Goal: Check status: Check status

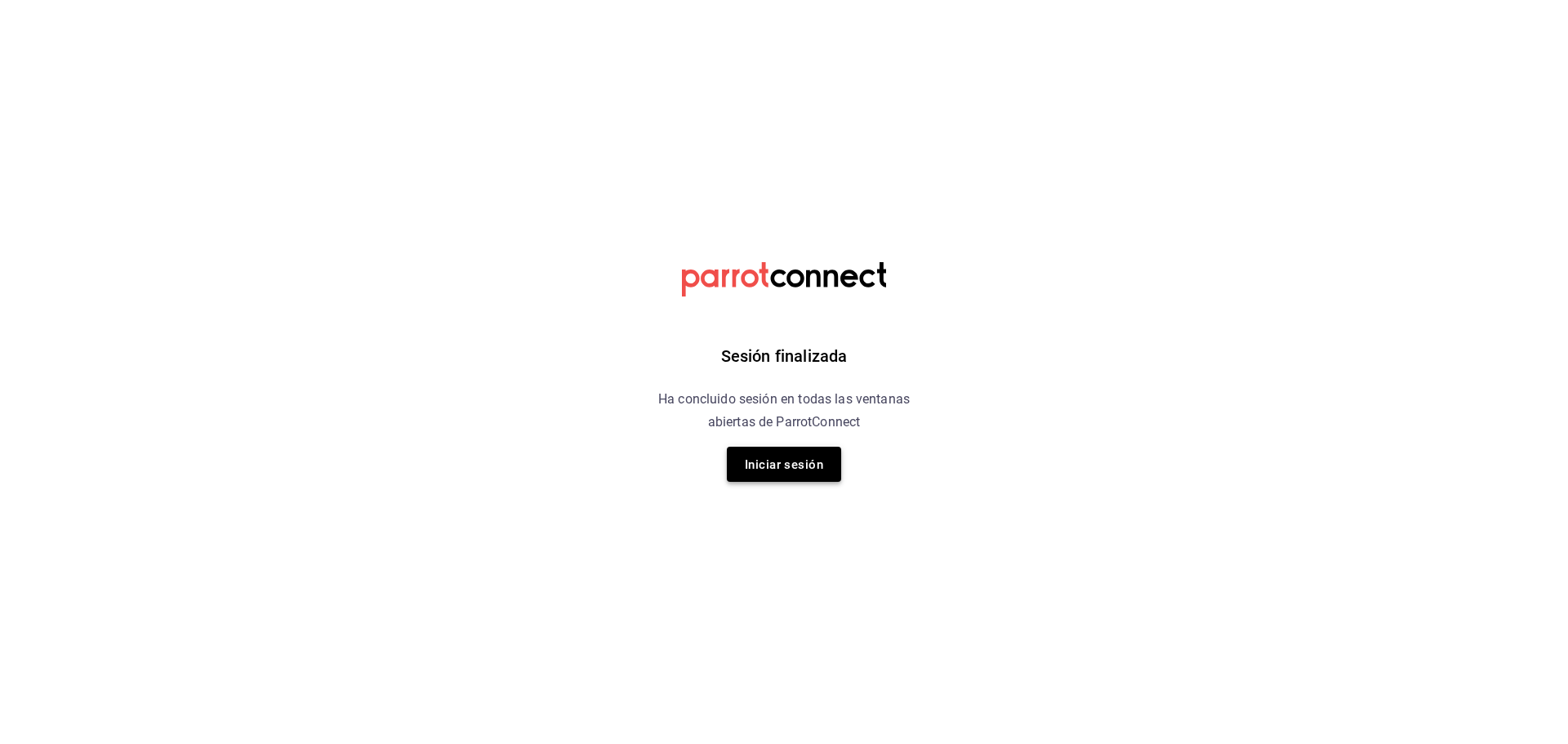
click at [770, 471] on font "Iniciar sesión" at bounding box center [784, 465] width 79 height 15
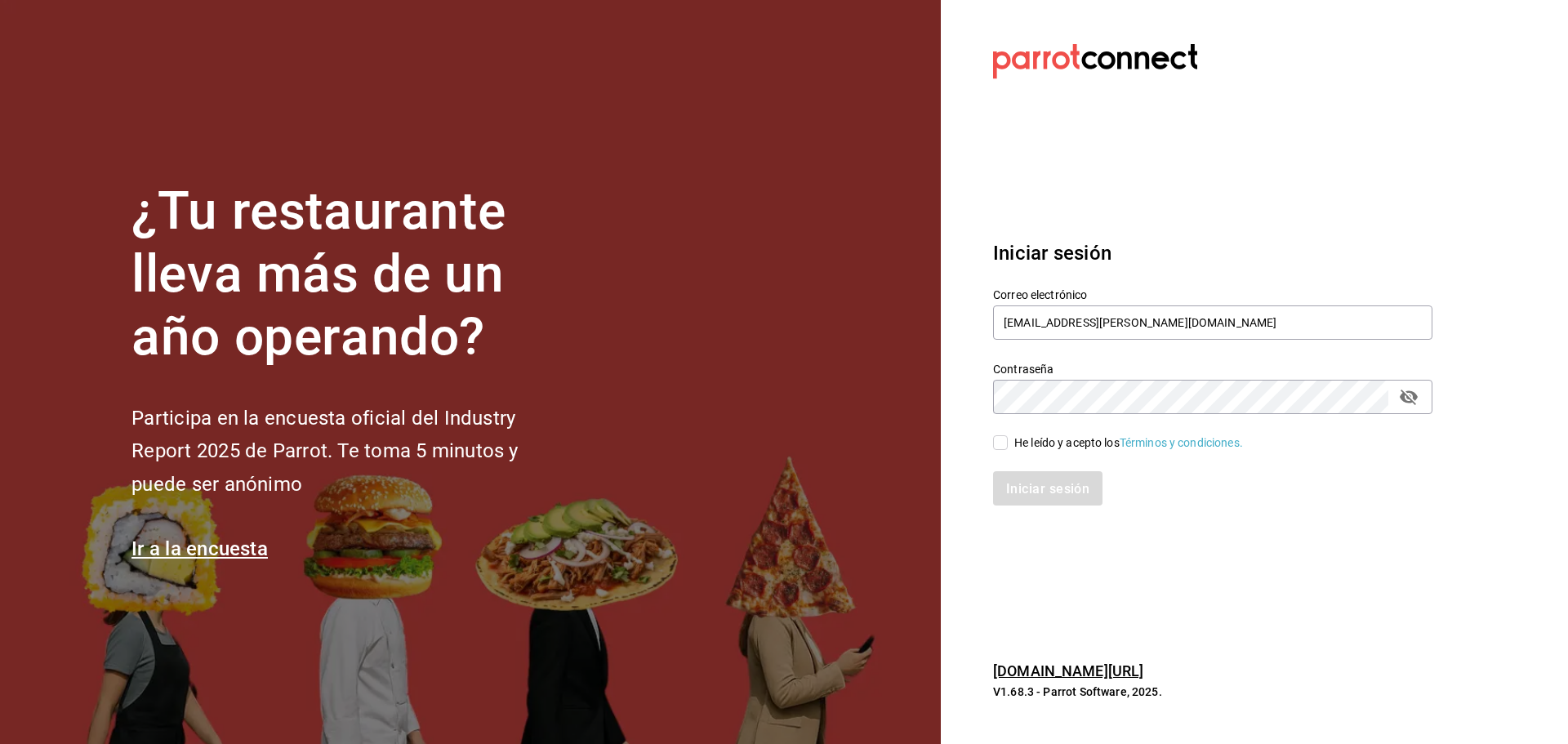
click at [1008, 449] on span "He leído y acepto los Términos y condiciones." at bounding box center [1125, 443] width 235 height 17
click at [1008, 449] on input "He leído y acepto los Términos y condiciones." at bounding box center [1000, 442] width 15 height 15
checkbox input "true"
click at [1022, 476] on button "Iniciar sesión" at bounding box center [1048, 488] width 111 height 34
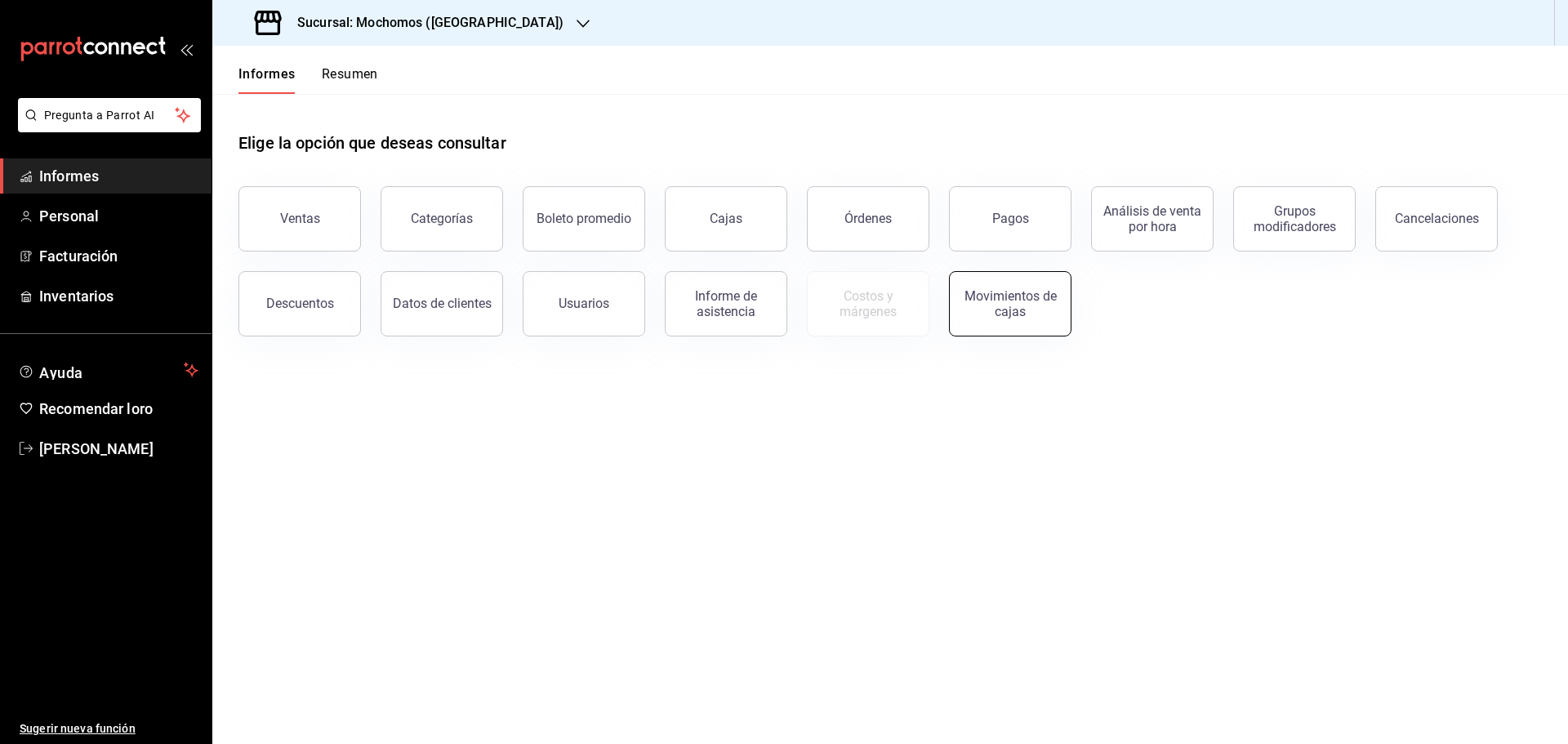
click at [1009, 318] on font "Movimientos de cajas" at bounding box center [1010, 304] width 92 height 31
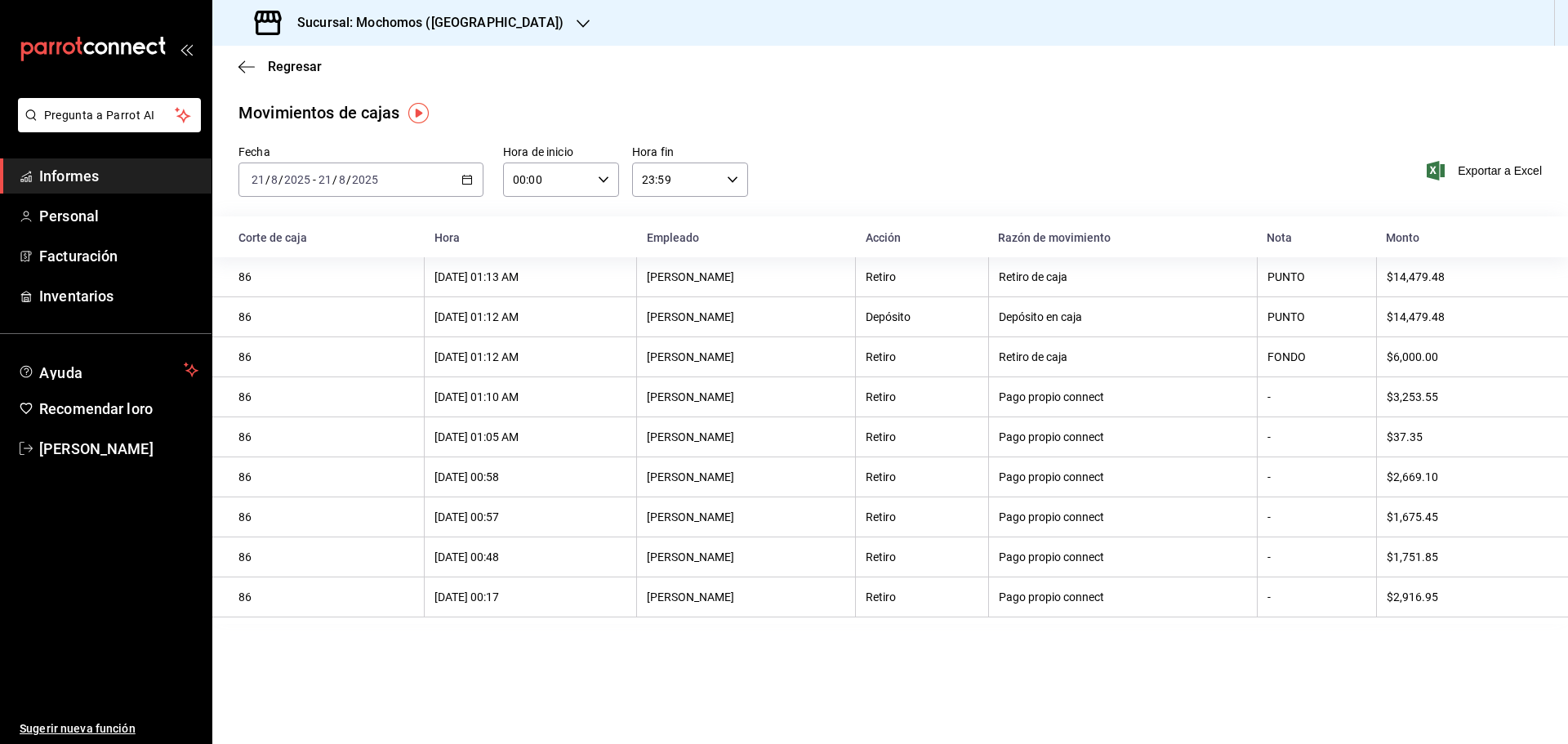
click at [469, 178] on \(Stroke\) "button" at bounding box center [468, 178] width 9 height 1
click at [321, 409] on font "Rango de fechas" at bounding box center [296, 412] width 87 height 13
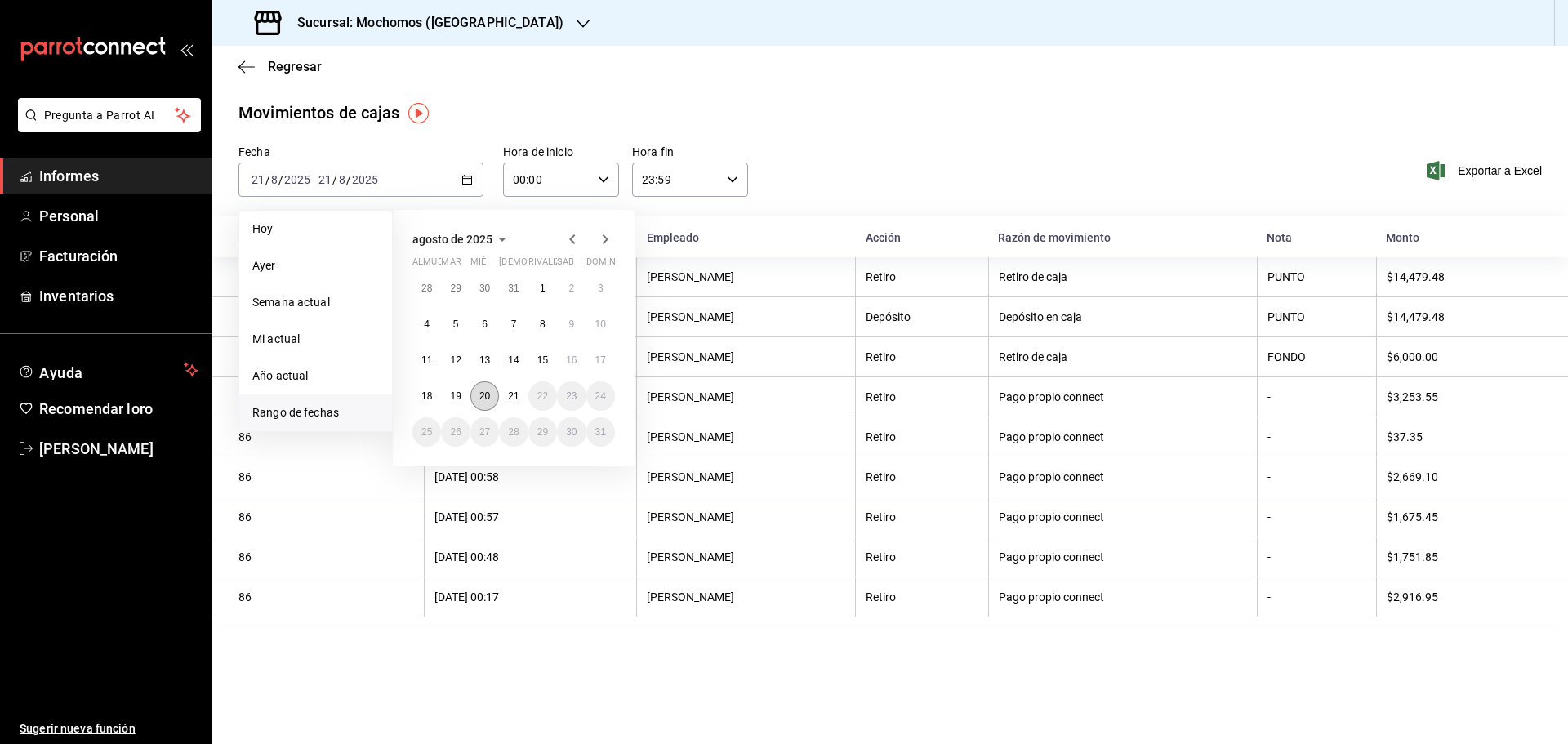
click at [488, 394] on font "20" at bounding box center [485, 395] width 11 height 11
click at [521, 390] on button "21" at bounding box center [513, 396] width 28 height 29
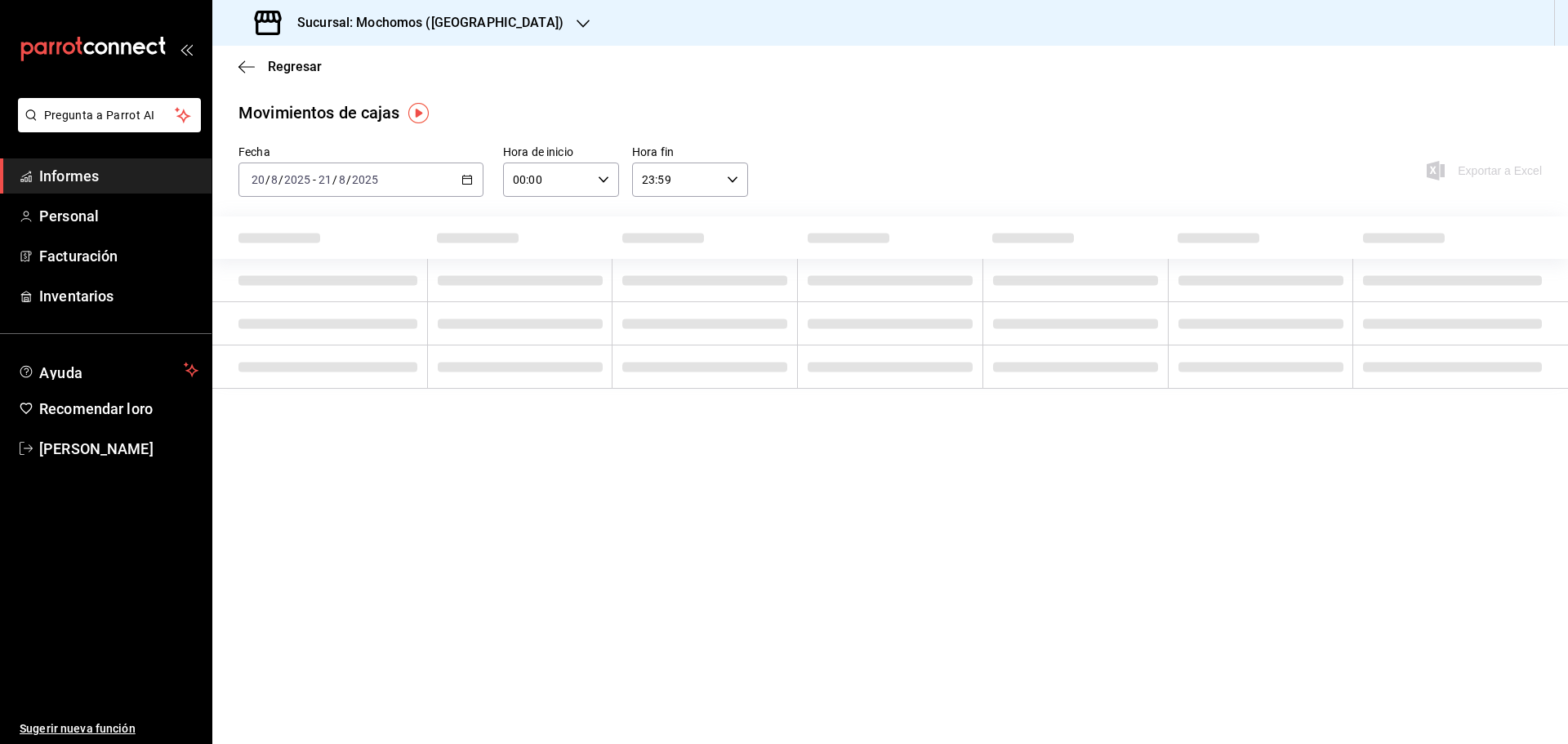
click at [571, 189] on input "00:00" at bounding box center [546, 179] width 88 height 33
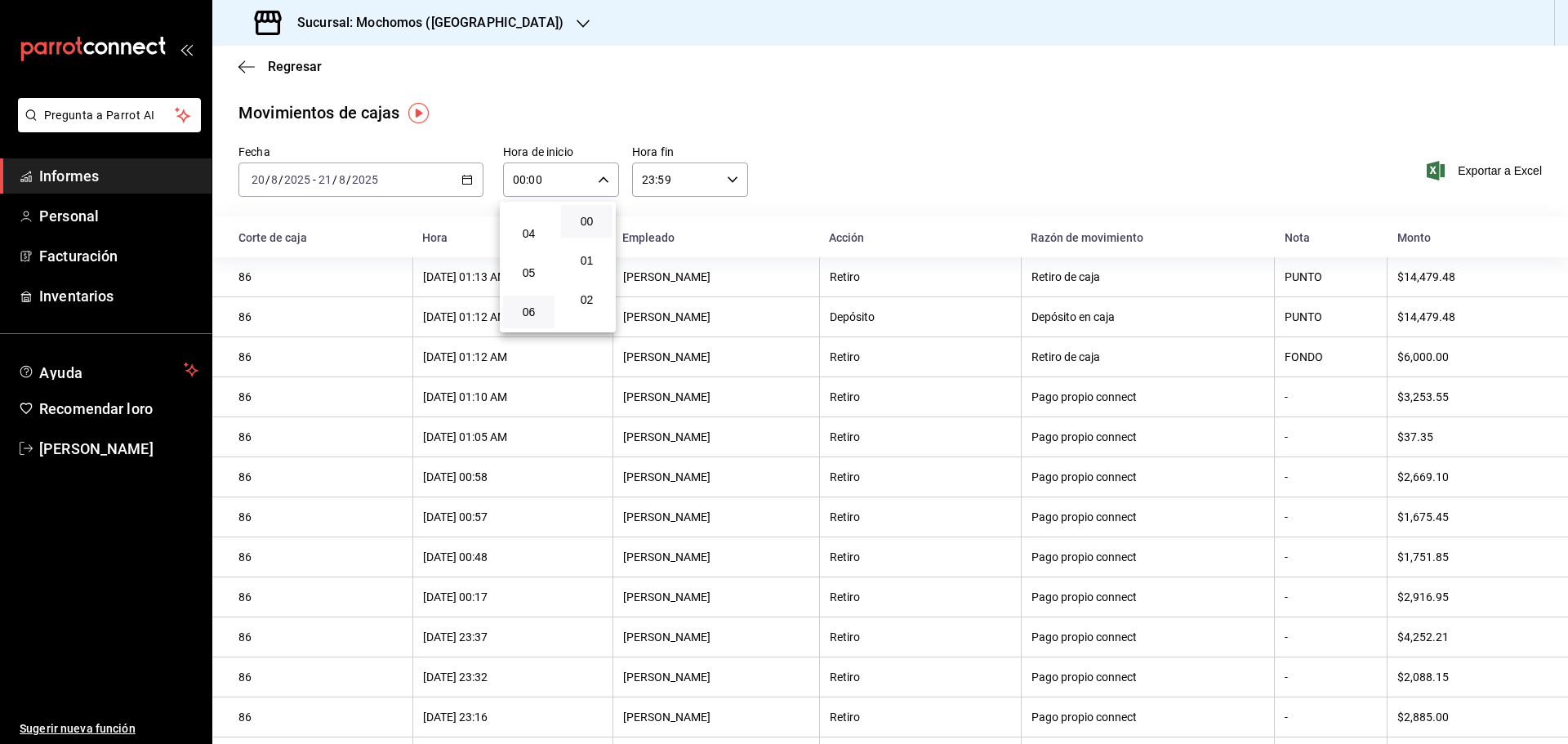
scroll to position [163, 0]
click at [535, 284] on button "06" at bounding box center [528, 293] width 51 height 33
type input "06:00"
click at [932, 137] on div at bounding box center [784, 372] width 1568 height 744
click at [248, 69] on icon "button" at bounding box center [246, 67] width 16 height 15
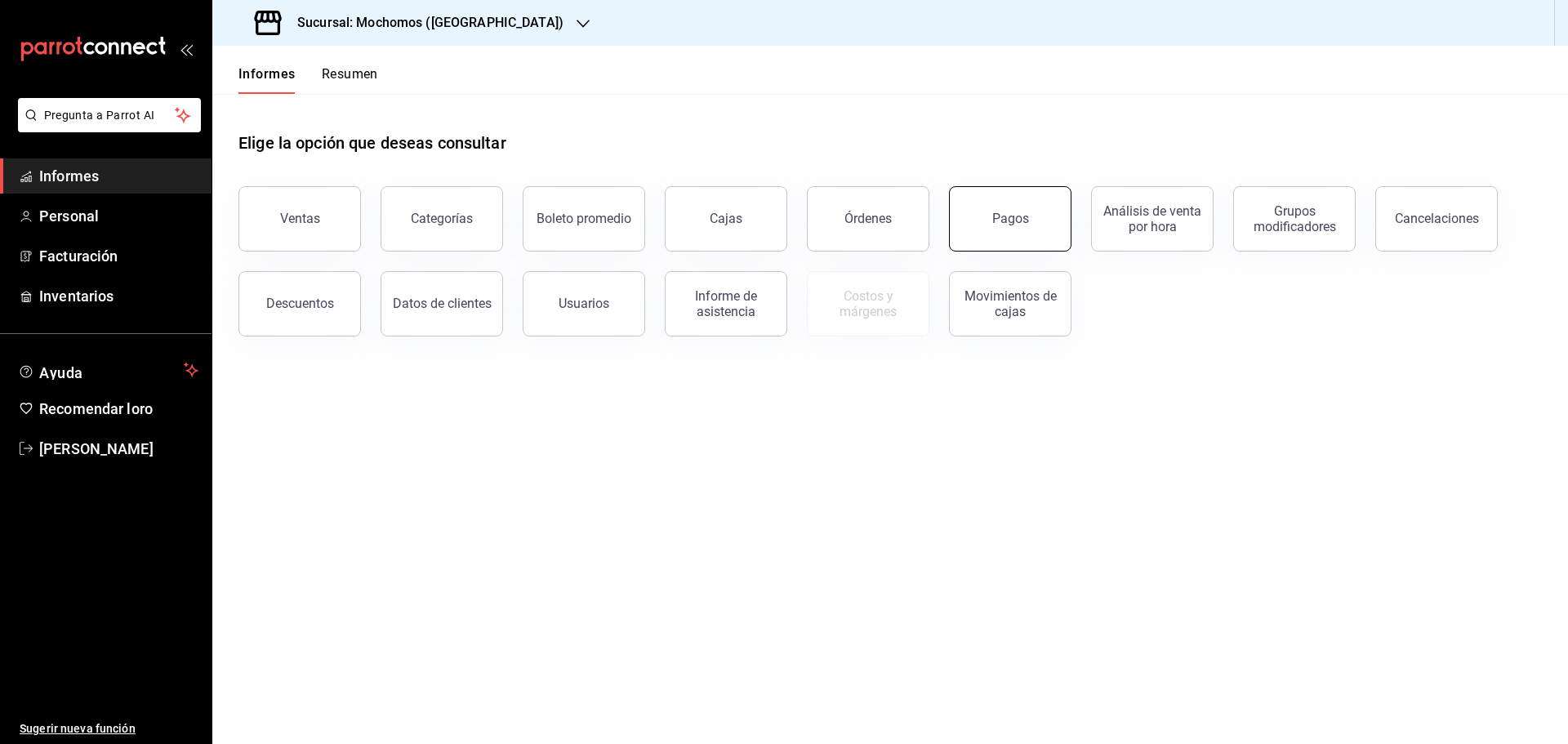
click at [1024, 208] on button "Pagos" at bounding box center [1010, 218] width 123 height 65
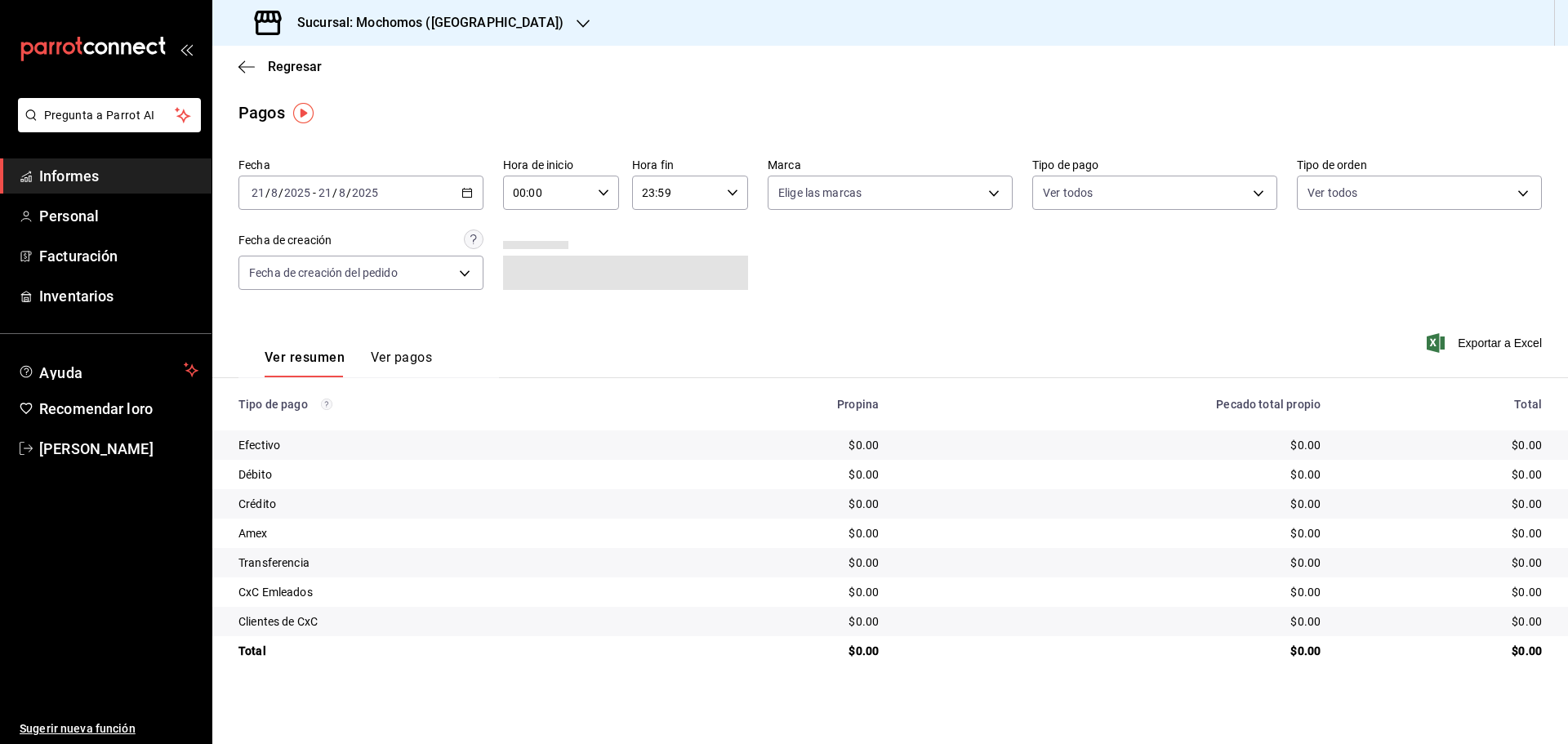
click at [561, 203] on input "00:00" at bounding box center [546, 193] width 88 height 33
click at [477, 201] on div at bounding box center [784, 372] width 1568 height 744
click at [473, 193] on div "2025-08-21 21 / 8 / 2025 - 2025-08-21 21 / 8 / 2025" at bounding box center [361, 192] width 245 height 34
click at [335, 424] on font "Rango de fechas" at bounding box center [296, 426] width 87 height 13
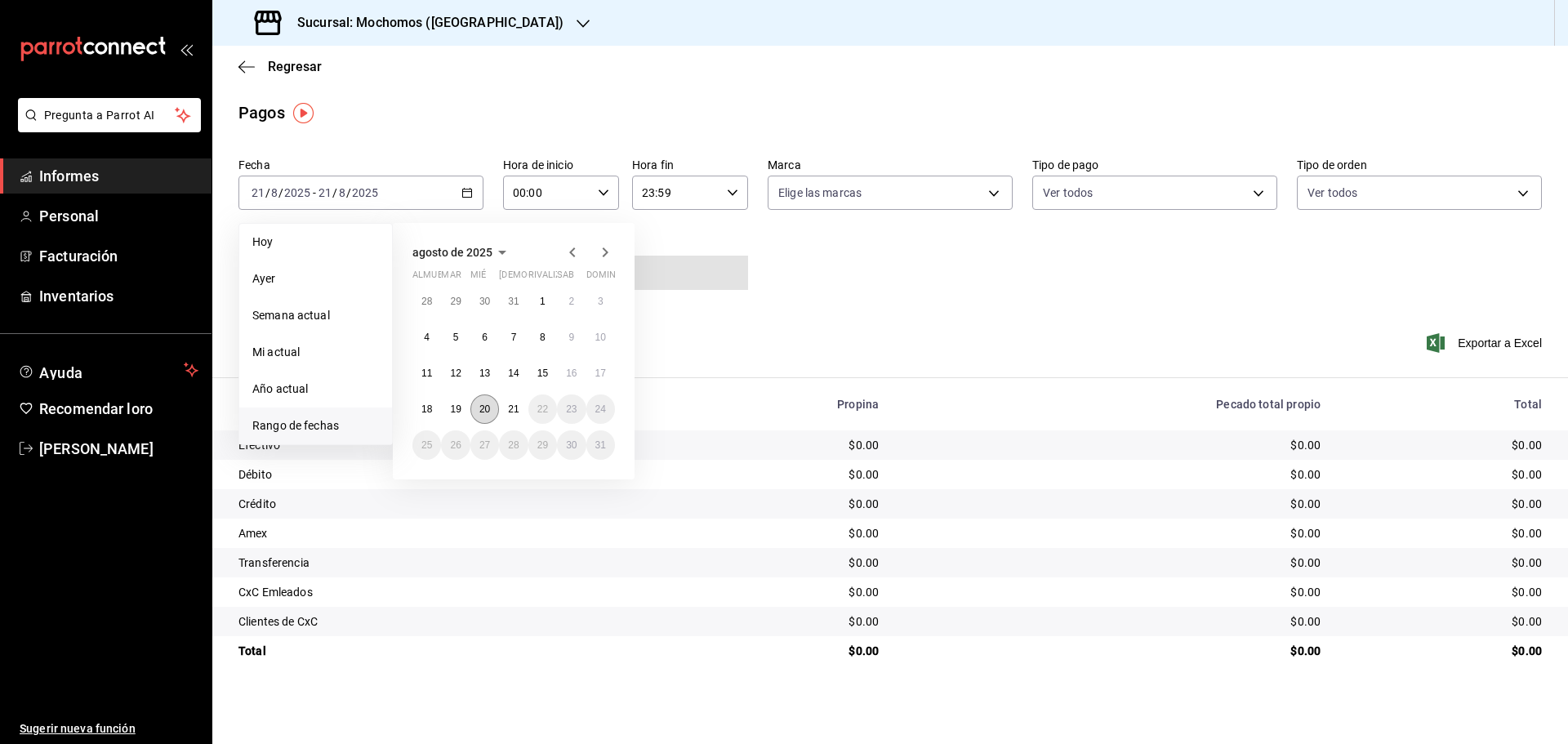
click at [480, 412] on font "20" at bounding box center [485, 409] width 11 height 11
click at [510, 411] on font "21" at bounding box center [514, 409] width 11 height 11
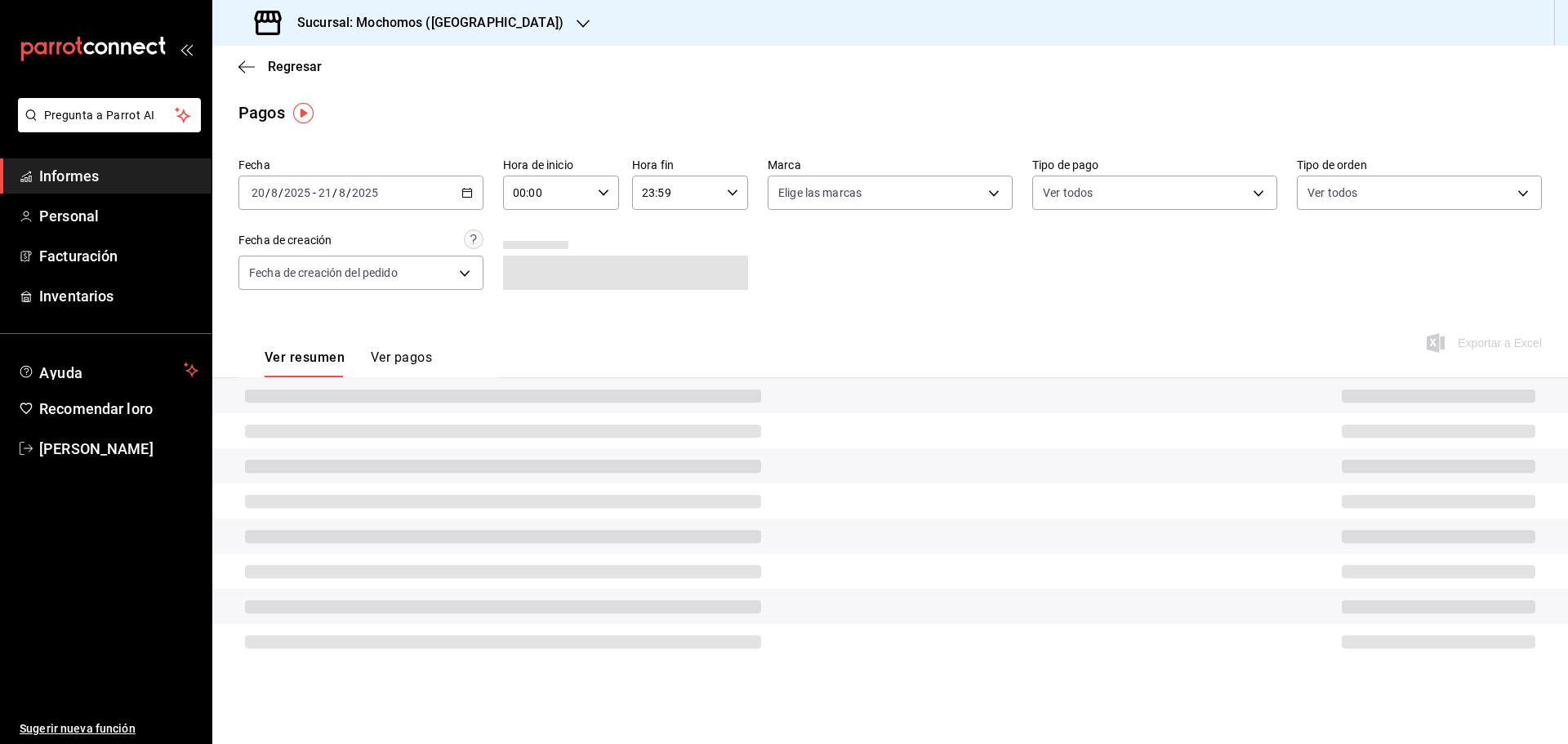
click at [701, 204] on input "23:59" at bounding box center [676, 193] width 88 height 33
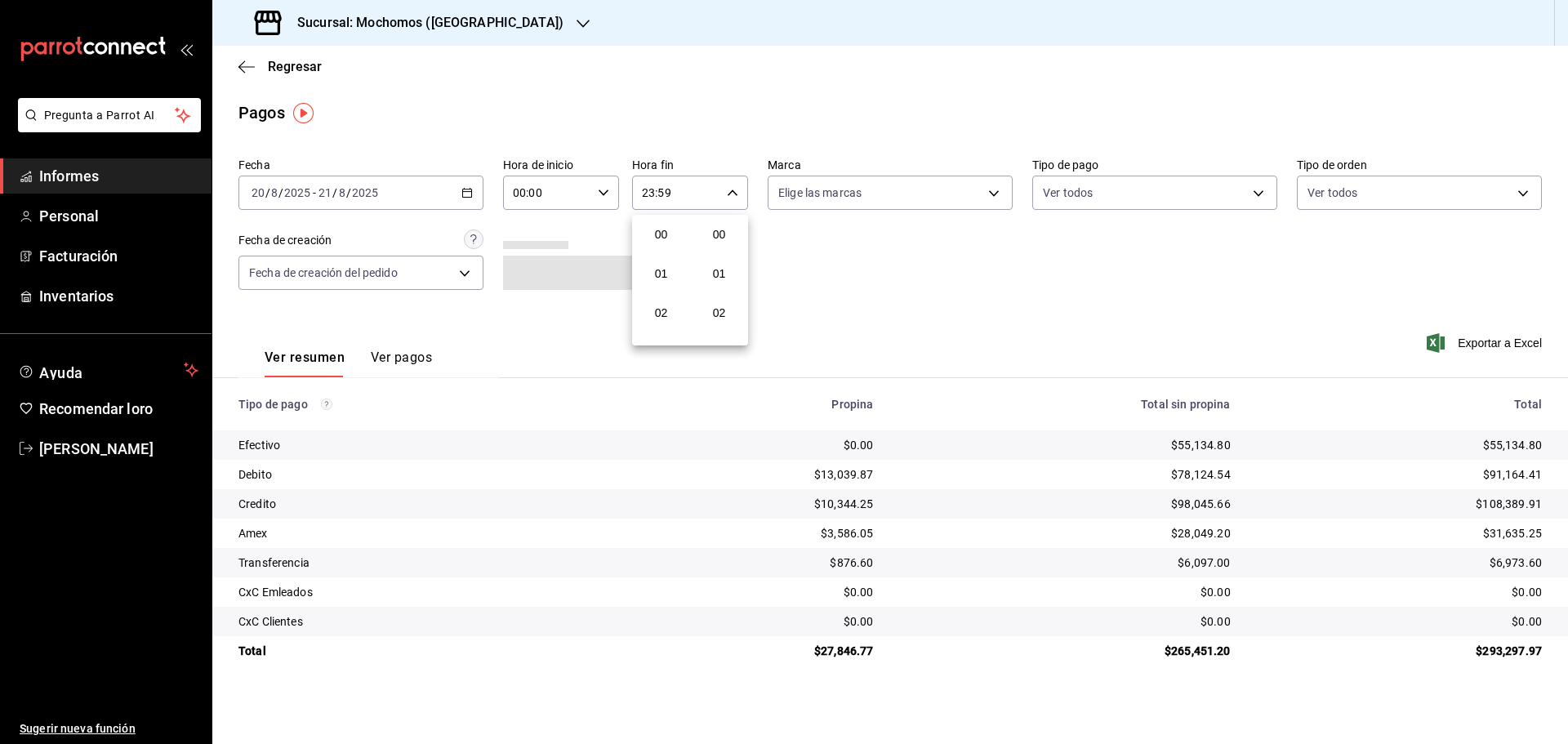
scroll to position [2220, 0]
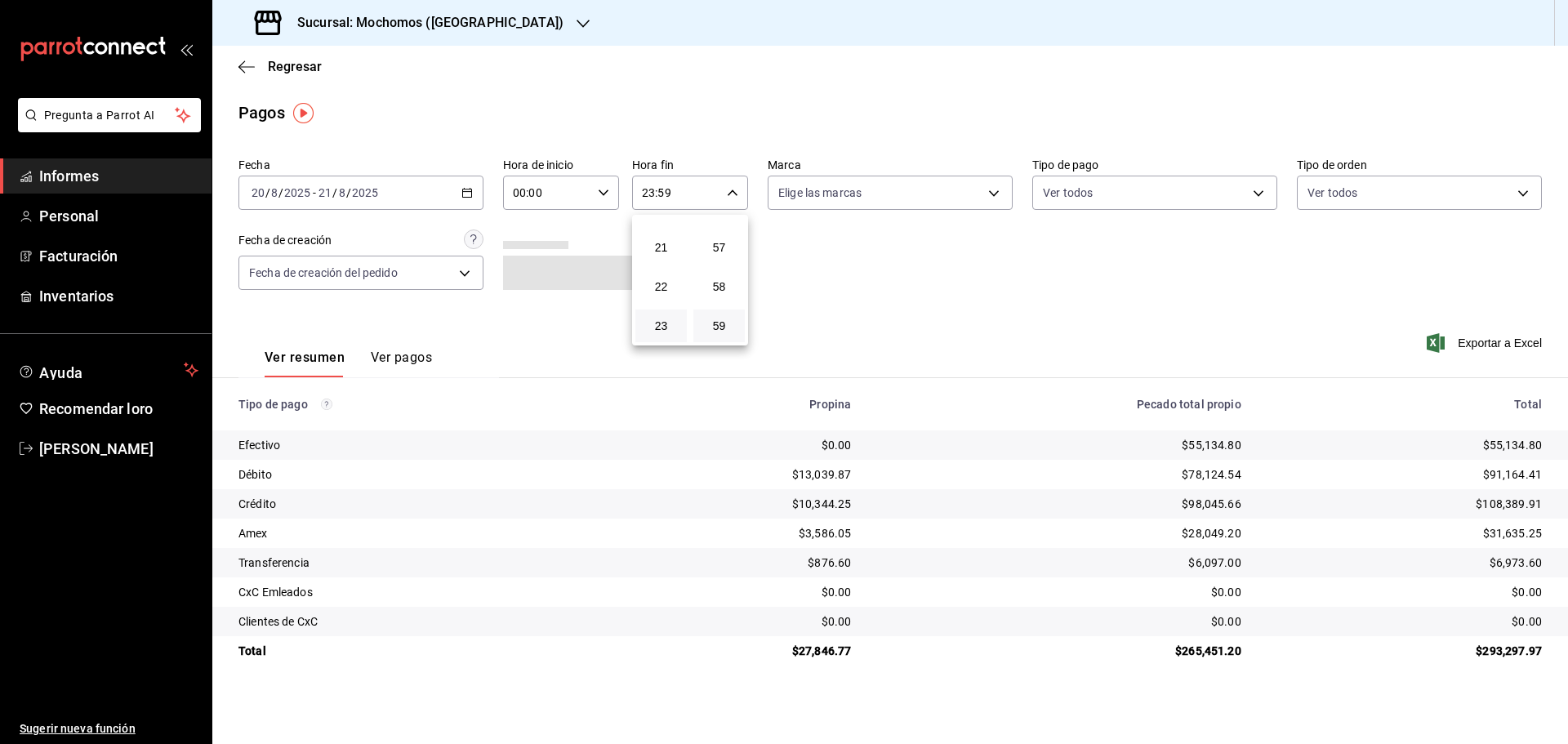
click at [556, 189] on div at bounding box center [784, 372] width 1568 height 744
click at [542, 217] on div "Fecha 2025-08-20 20 / 8 / 2025 - 2025-08-21 21 / 8 / 2025 Hora de inicio 00:00 …" at bounding box center [890, 230] width 1303 height 158
click at [554, 196] on input "00:00" at bounding box center [546, 193] width 88 height 33
click at [535, 264] on font "07" at bounding box center [532, 264] width 13 height 13
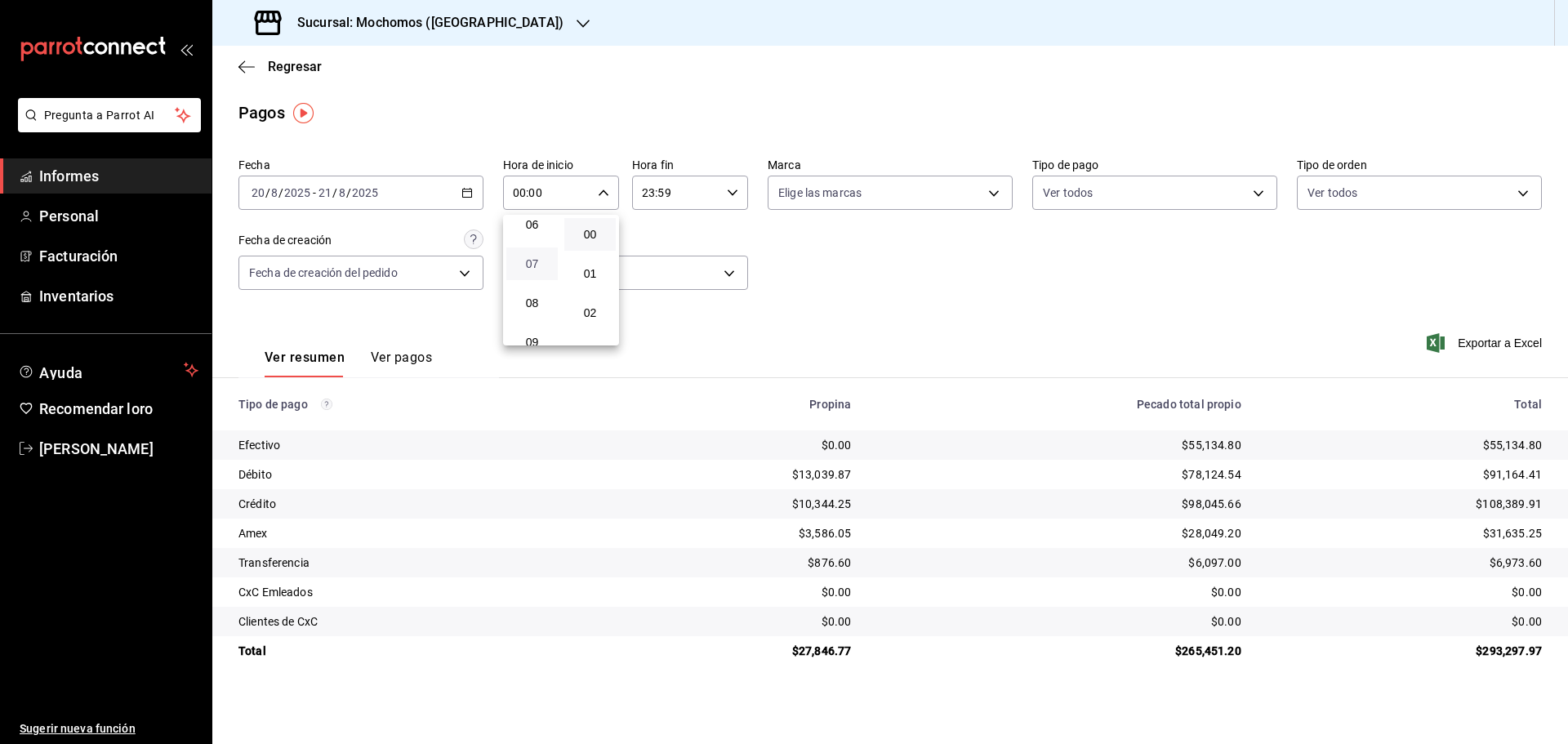
type input "07:00"
click at [1005, 287] on div at bounding box center [784, 372] width 1568 height 744
